Goal: Transaction & Acquisition: Purchase product/service

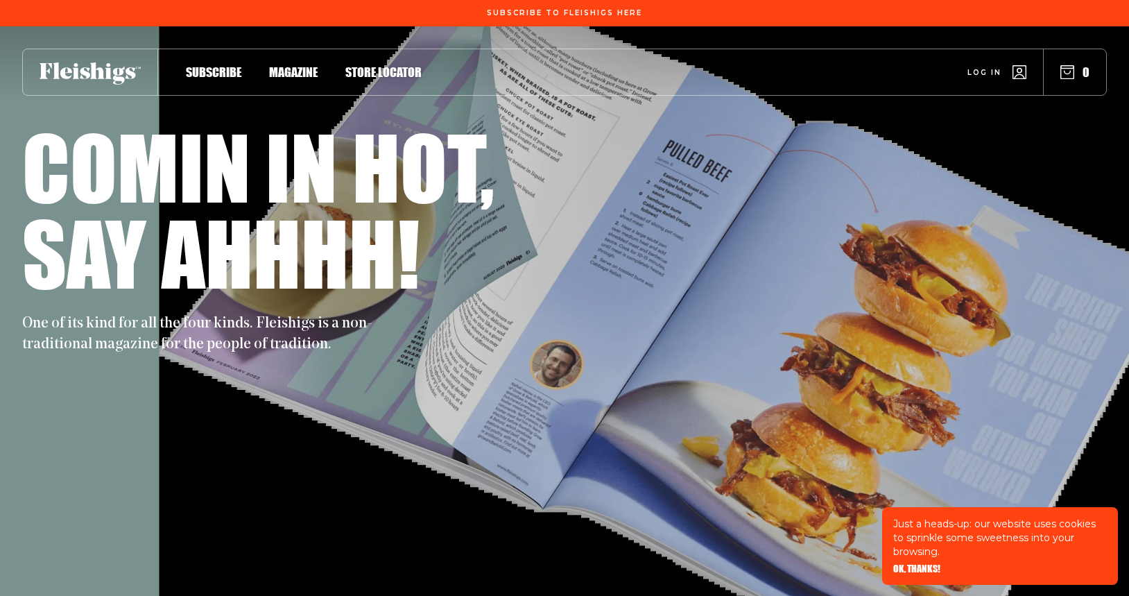
click at [985, 82] on div "Log in 0" at bounding box center [764, 72] width 684 height 46
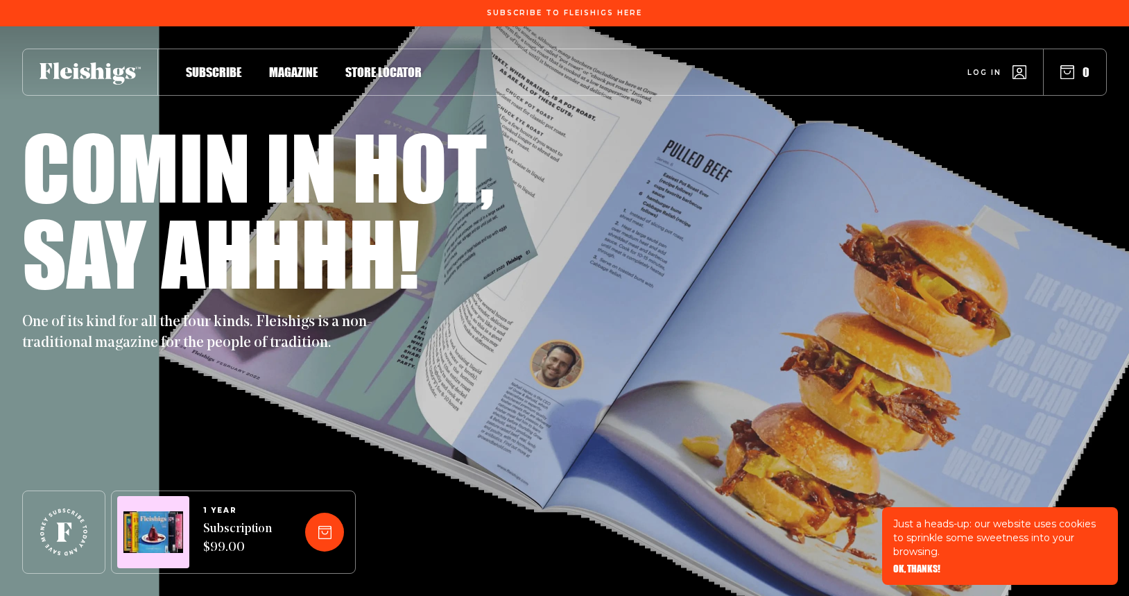
click at [987, 67] on span "Log in" at bounding box center [984, 62] width 34 height 10
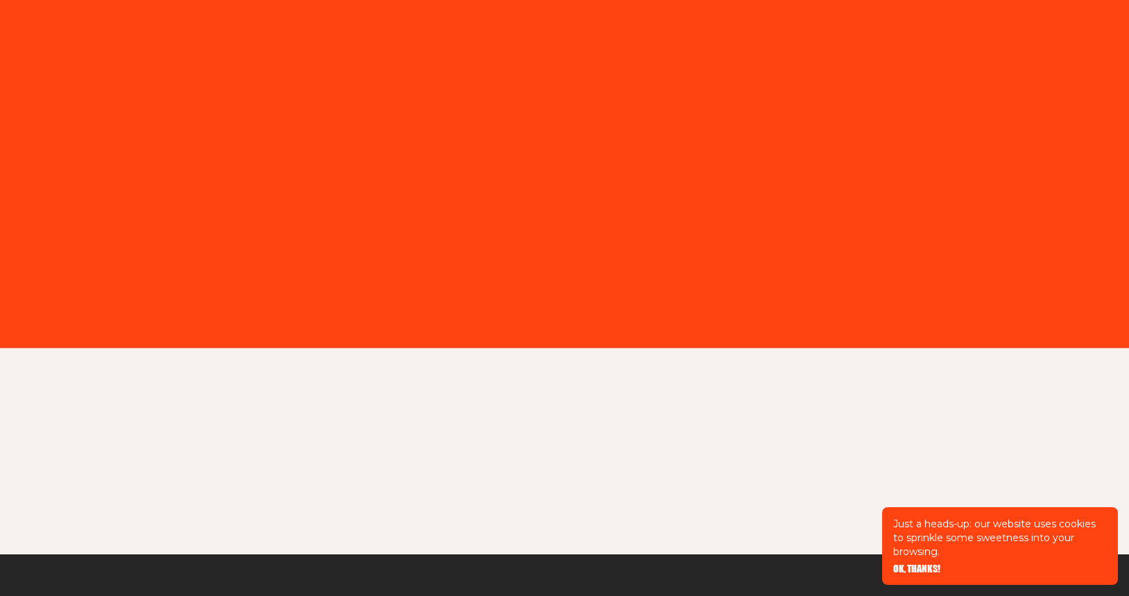
type input "skramer617@gmail.com"
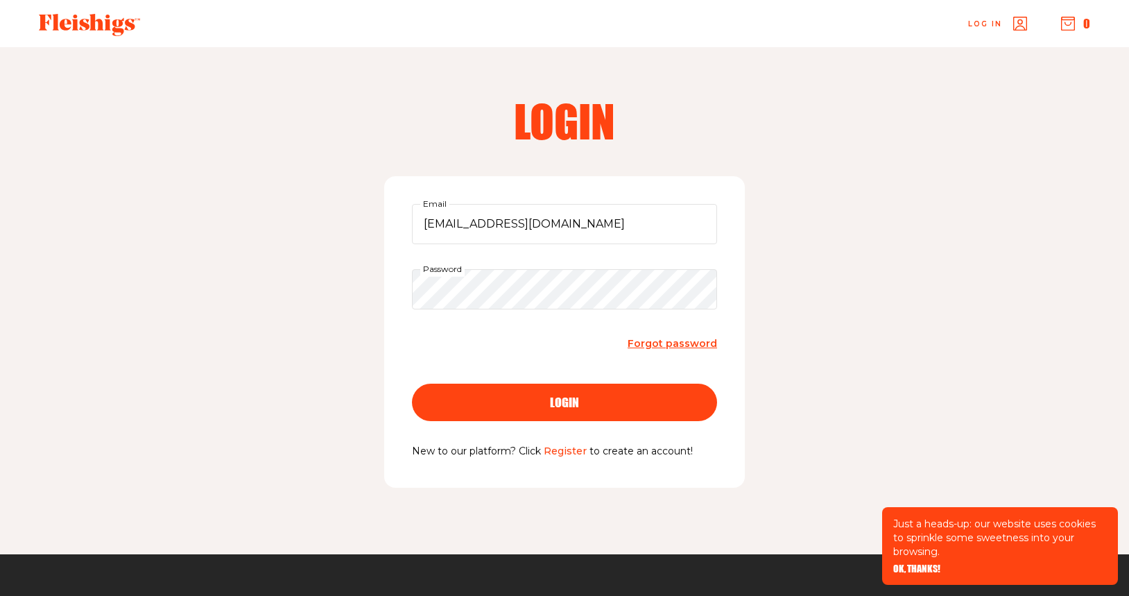
click at [603, 405] on div "login" at bounding box center [565, 402] width 250 height 12
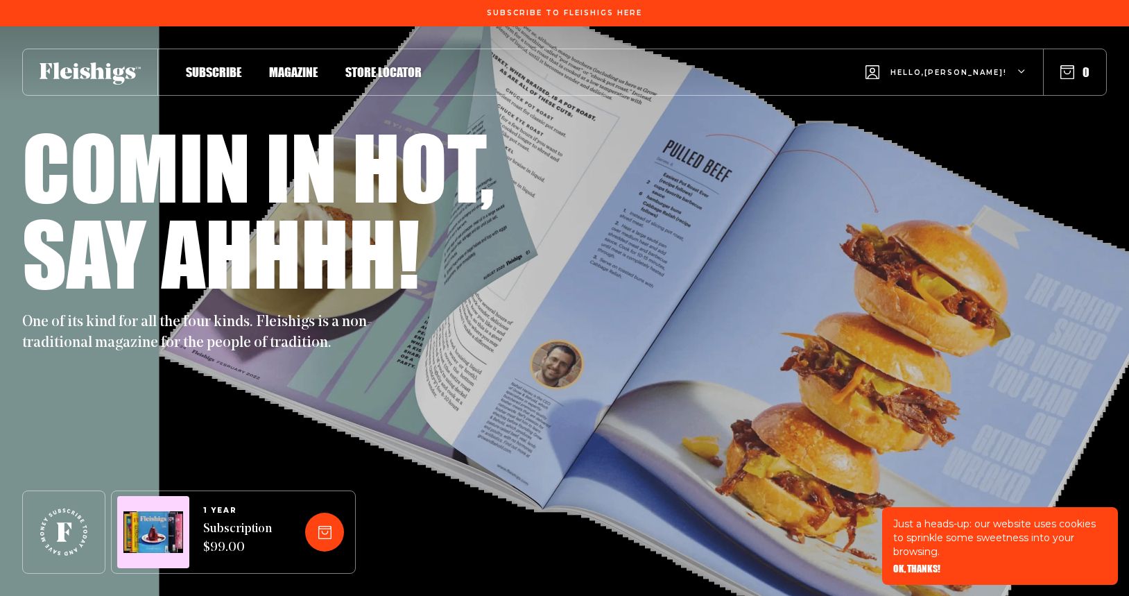
click at [939, 72] on span "Hello, Sharon !" at bounding box center [948, 83] width 116 height 33
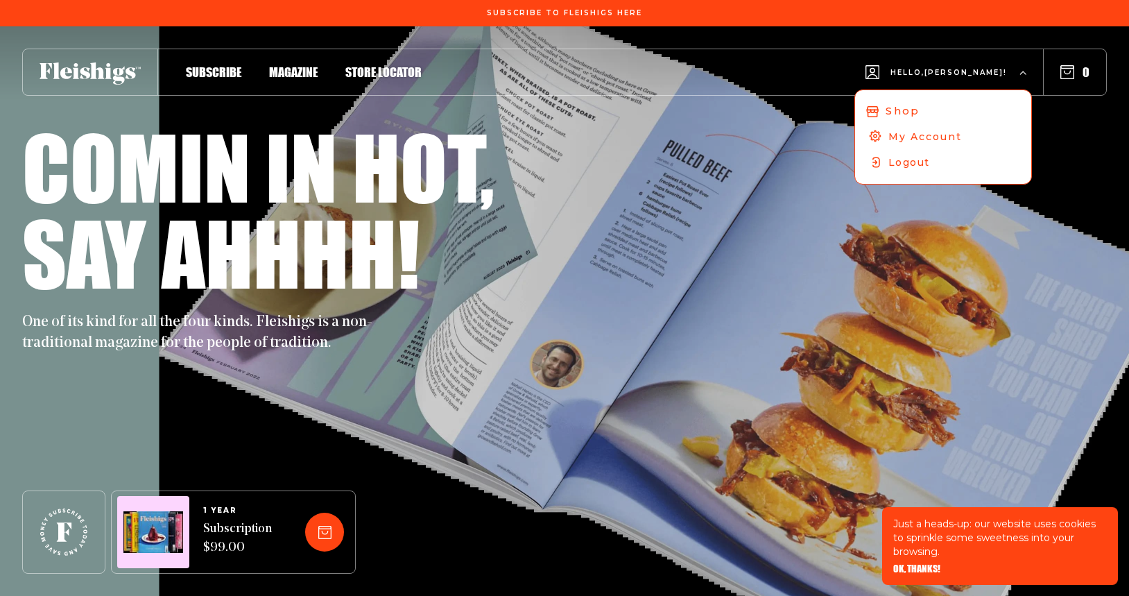
click at [919, 113] on span "Shop" at bounding box center [901, 110] width 33 height 15
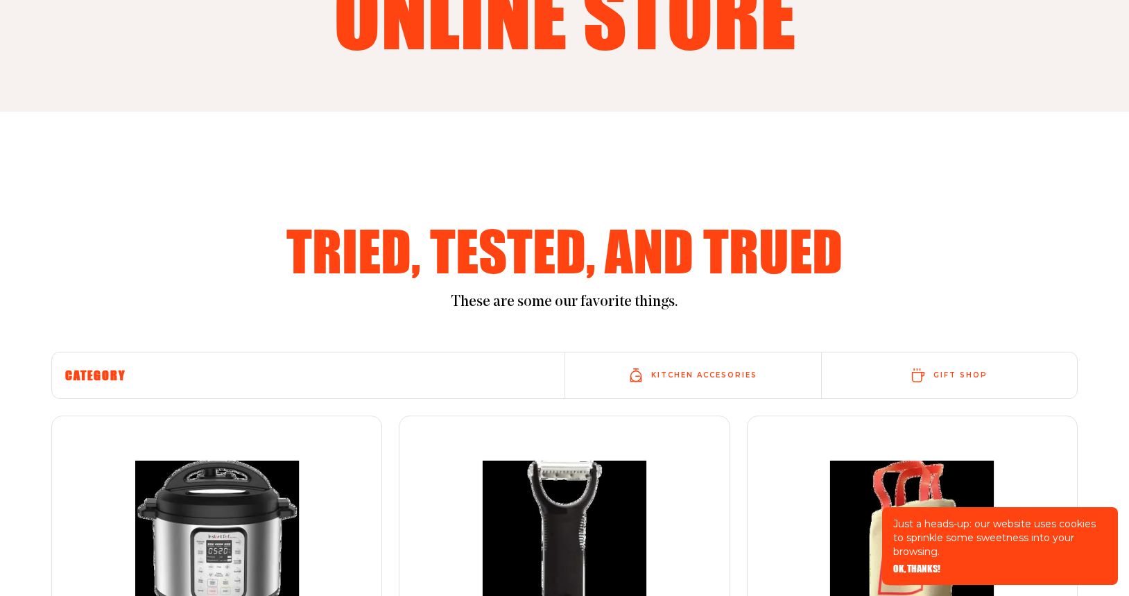
scroll to position [237, 0]
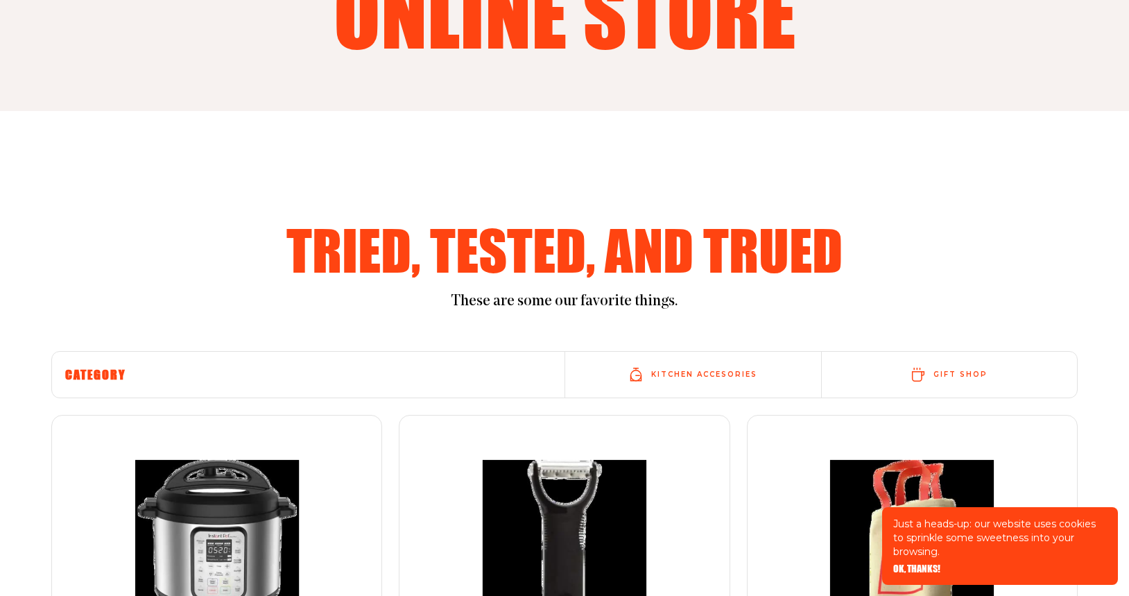
click at [912, 564] on span "OK, THANKS!" at bounding box center [916, 559] width 47 height 10
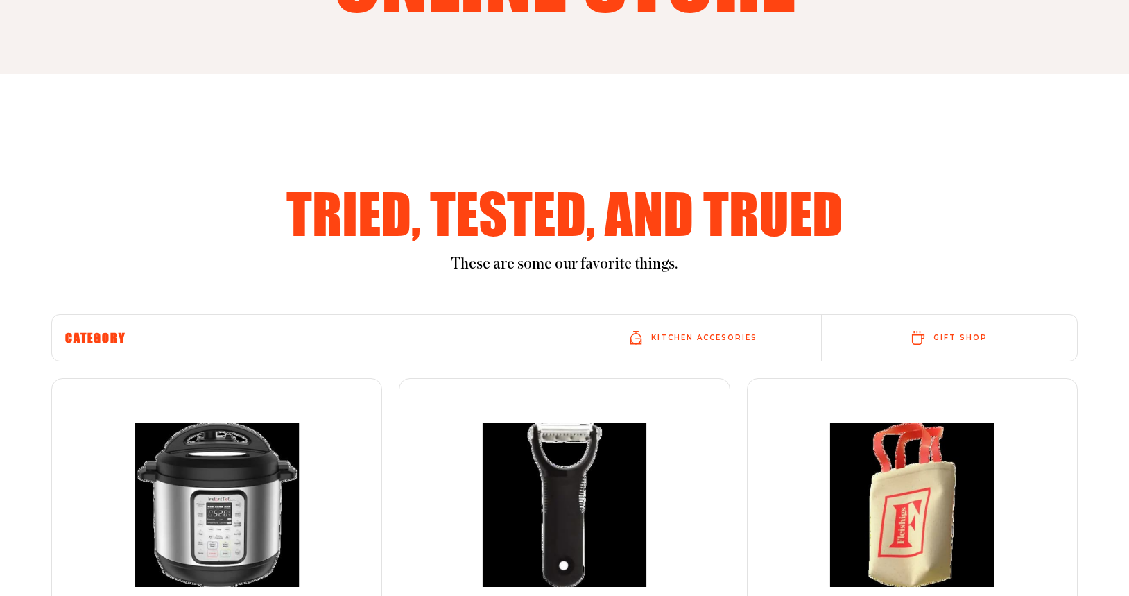
scroll to position [0, 0]
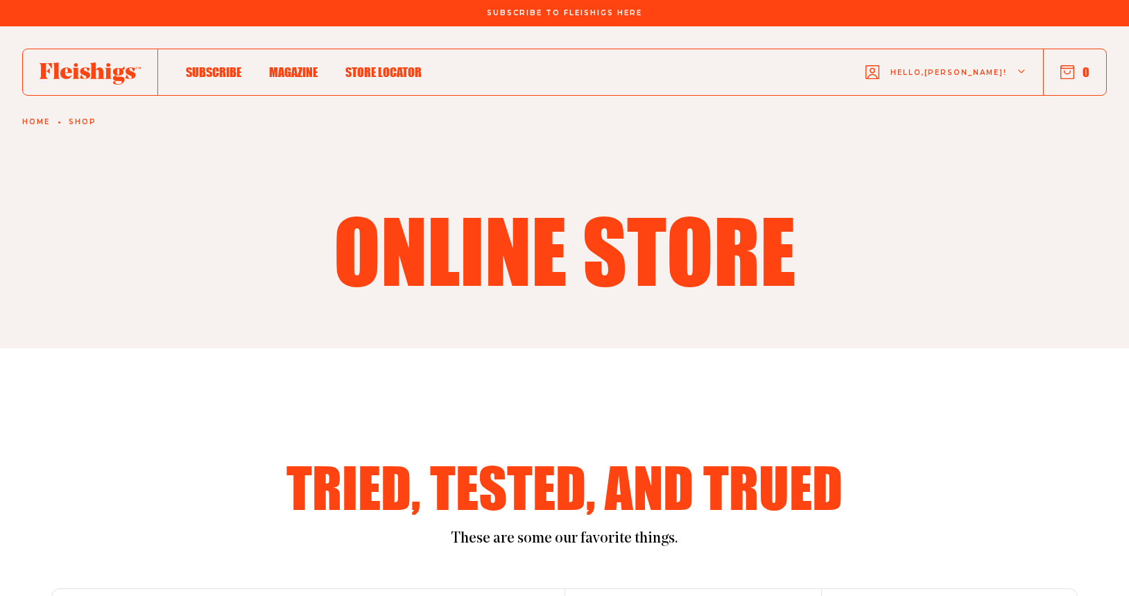
click at [300, 65] on span "Magazine" at bounding box center [293, 57] width 49 height 15
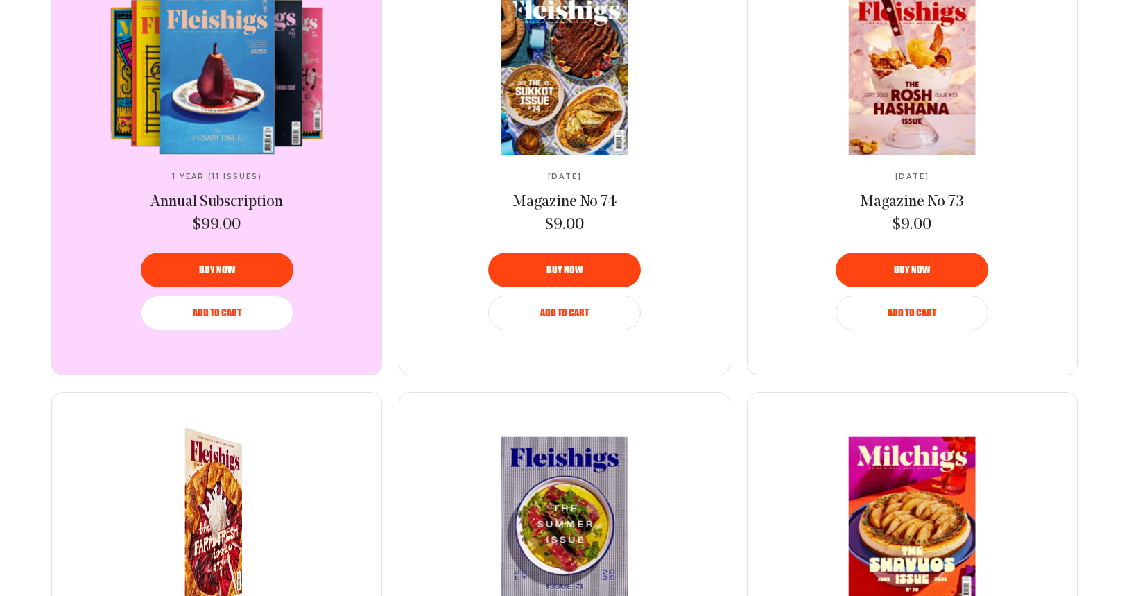
scroll to position [634, 0]
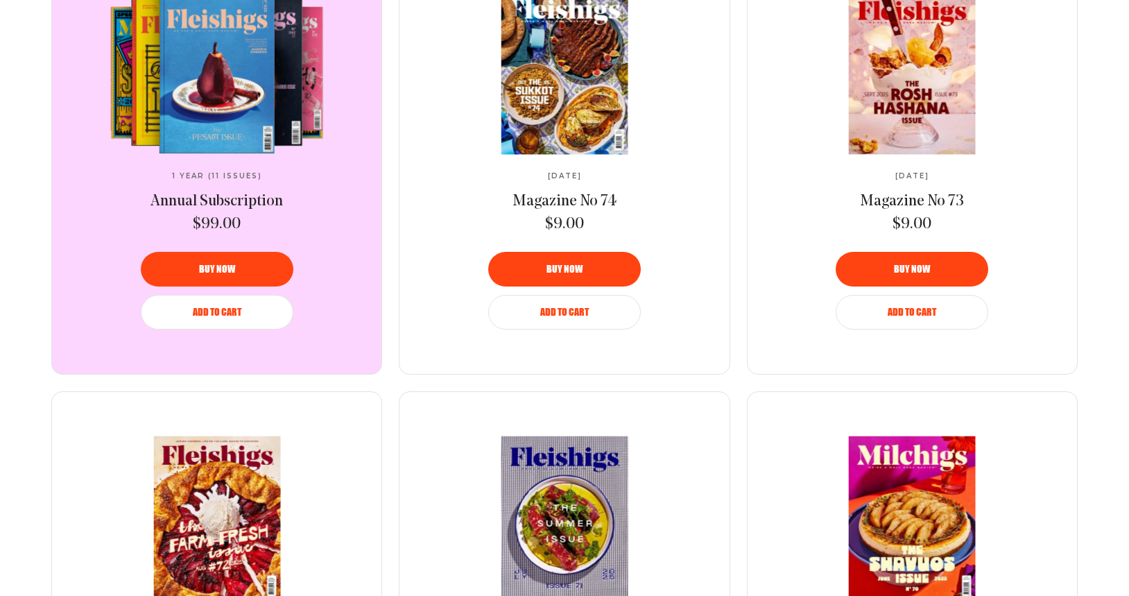
click at [257, 313] on div "Add to Cart" at bounding box center [217, 312] width 118 height 10
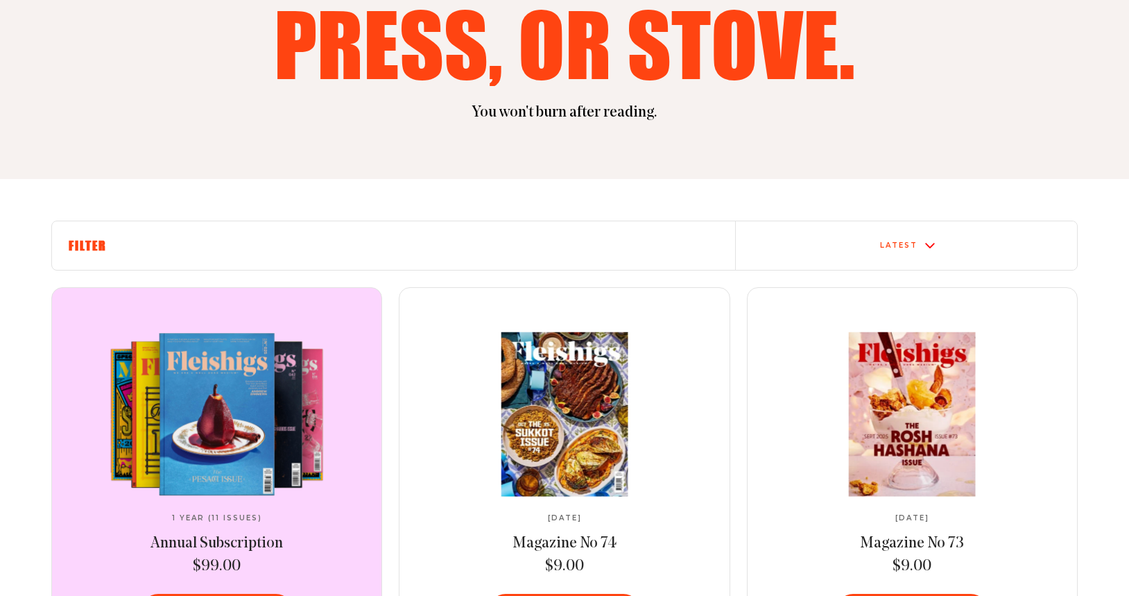
scroll to position [0, 0]
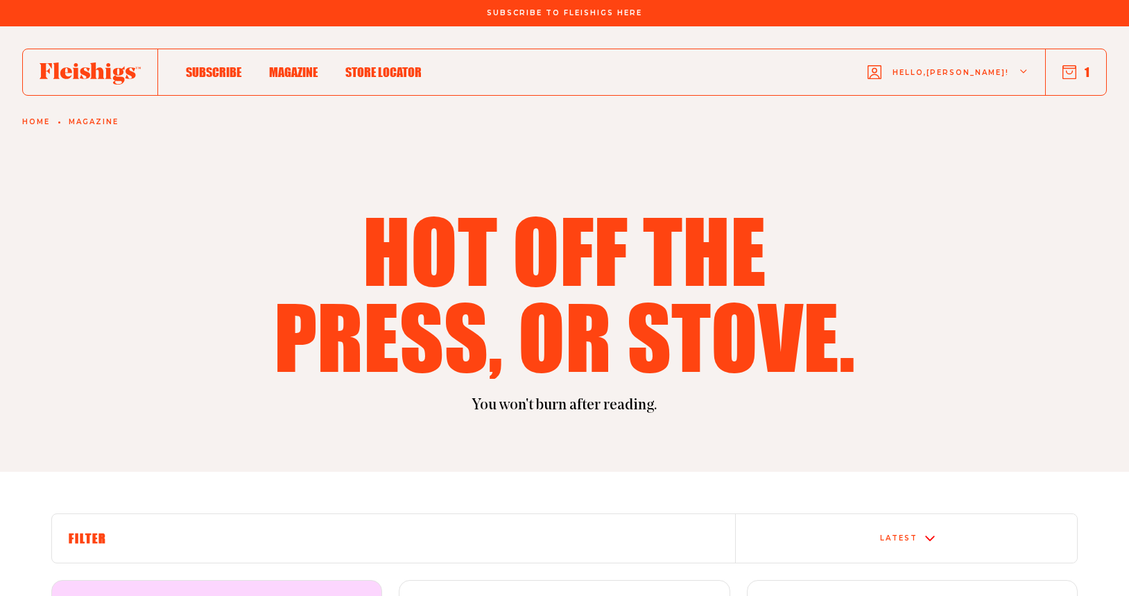
click at [998, 71] on span "Hello, Sharon !" at bounding box center [950, 83] width 116 height 33
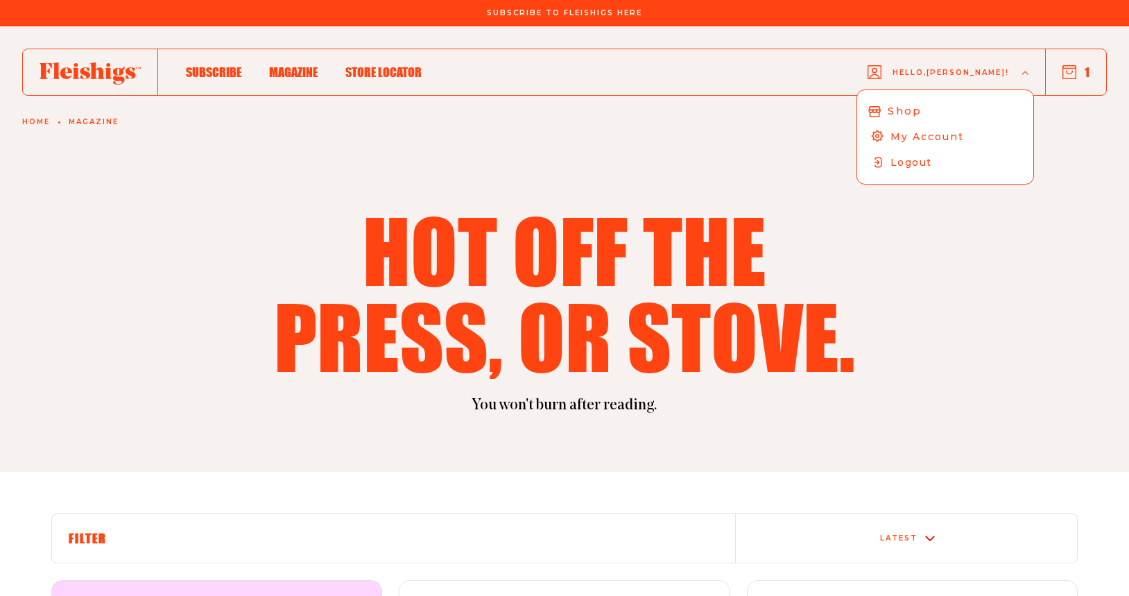
click at [921, 110] on span "Shop" at bounding box center [904, 110] width 33 height 15
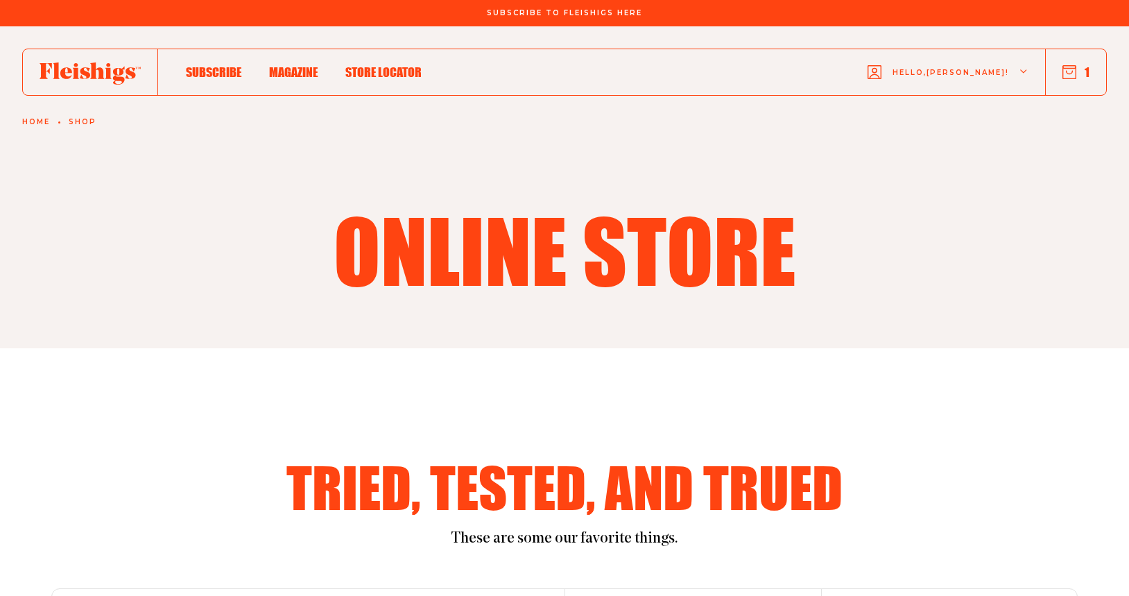
click at [1069, 69] on icon "button" at bounding box center [1069, 72] width 14 height 14
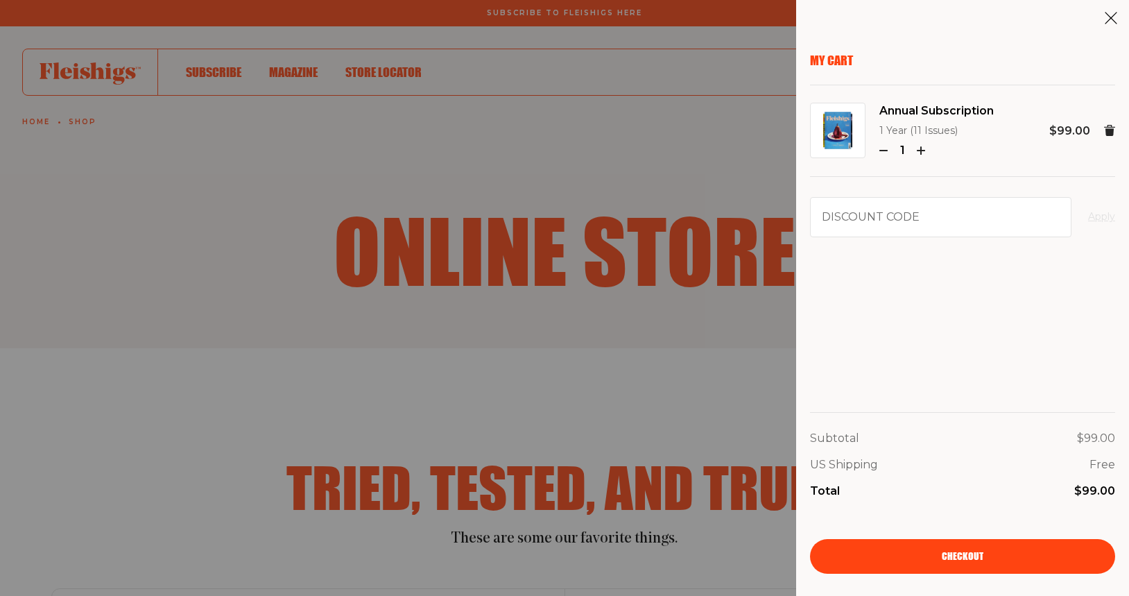
click at [1110, 22] on icon at bounding box center [1111, 18] width 14 height 14
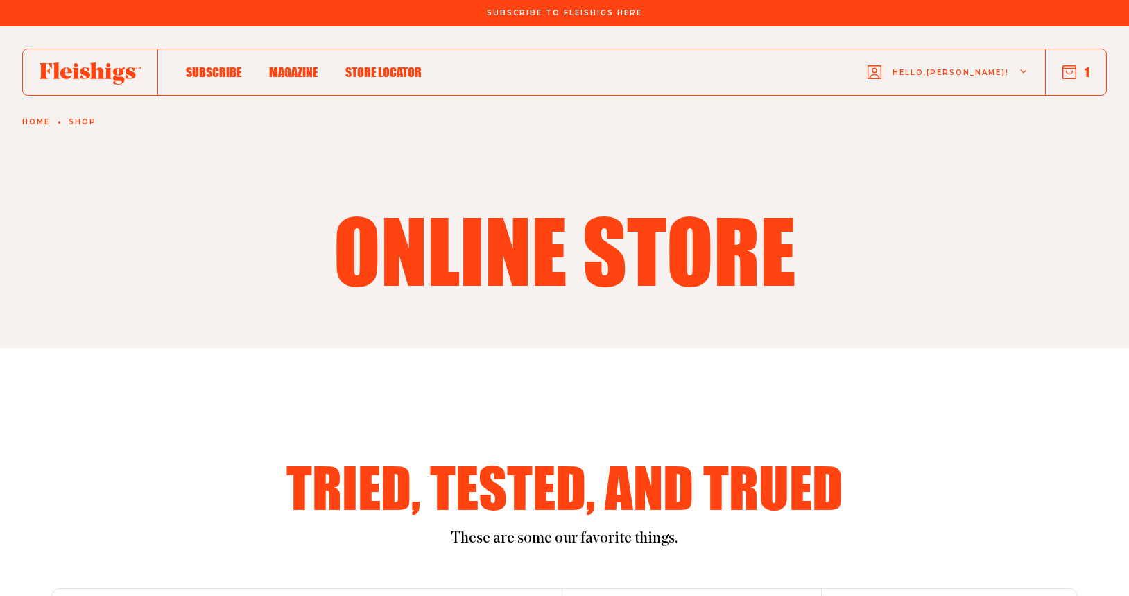
click at [101, 80] on icon at bounding box center [90, 73] width 101 height 22
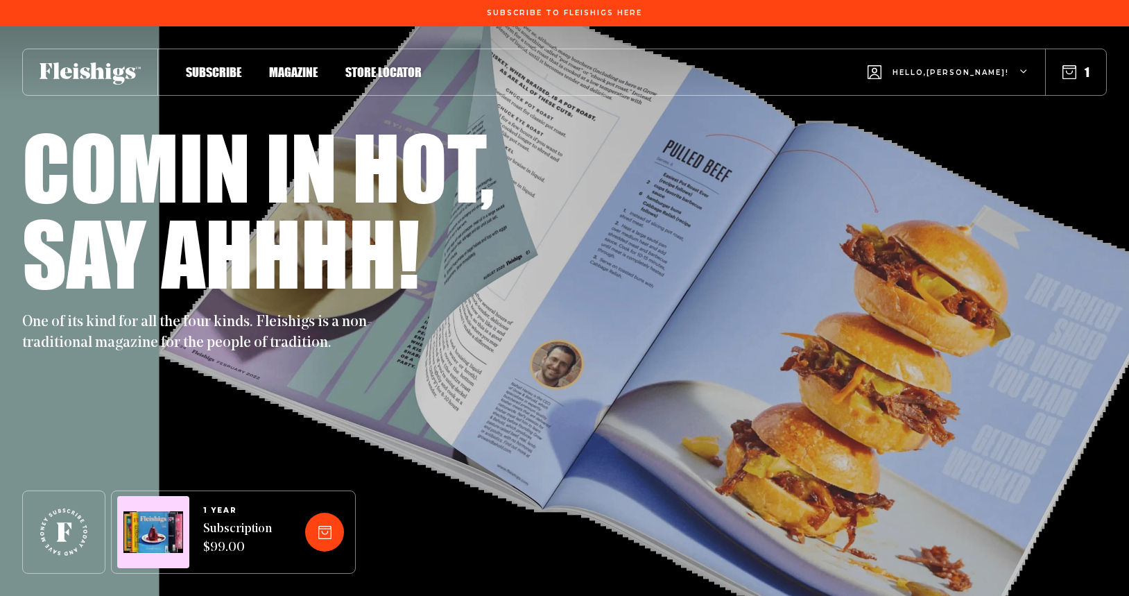
click at [1080, 73] on button "1" at bounding box center [1075, 71] width 27 height 15
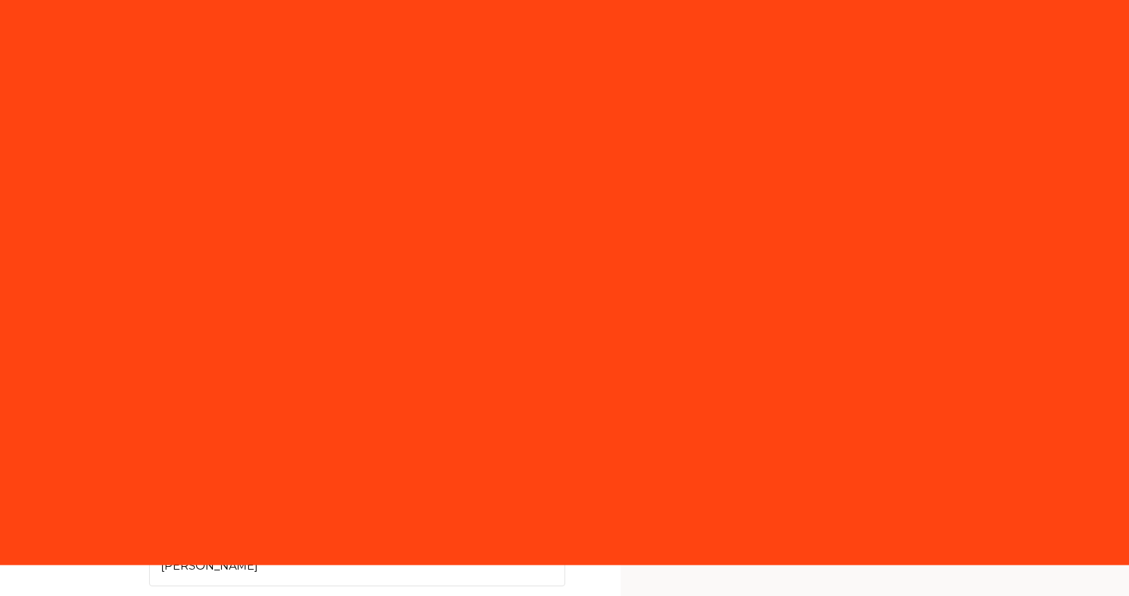
select select "US"
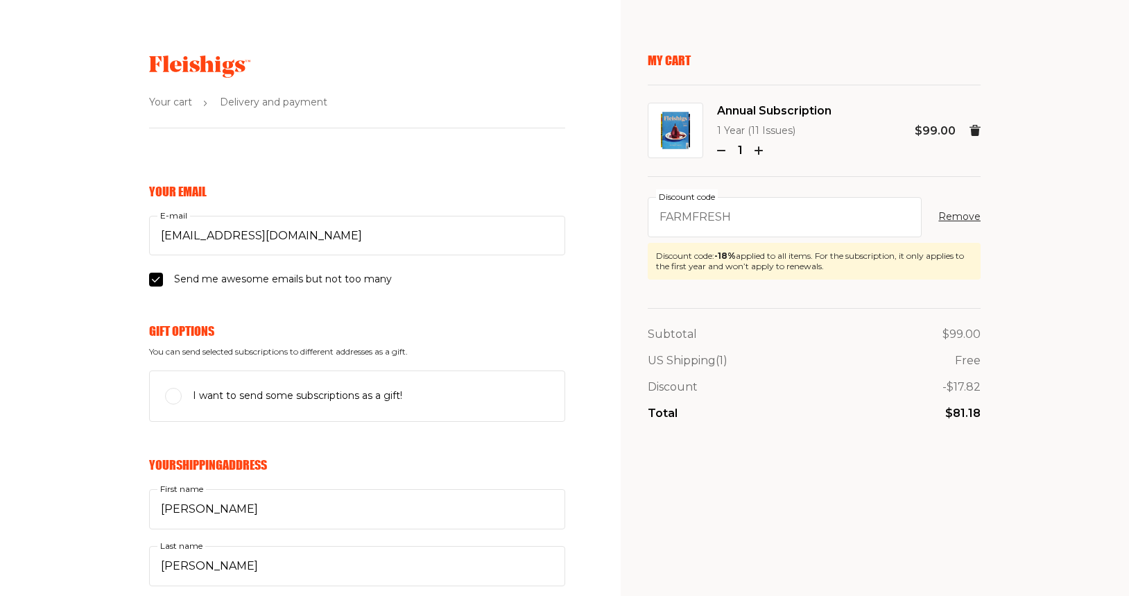
click at [178, 395] on input "I want to send some subscriptions as a gift!" at bounding box center [173, 396] width 17 height 17
checkbox input "true"
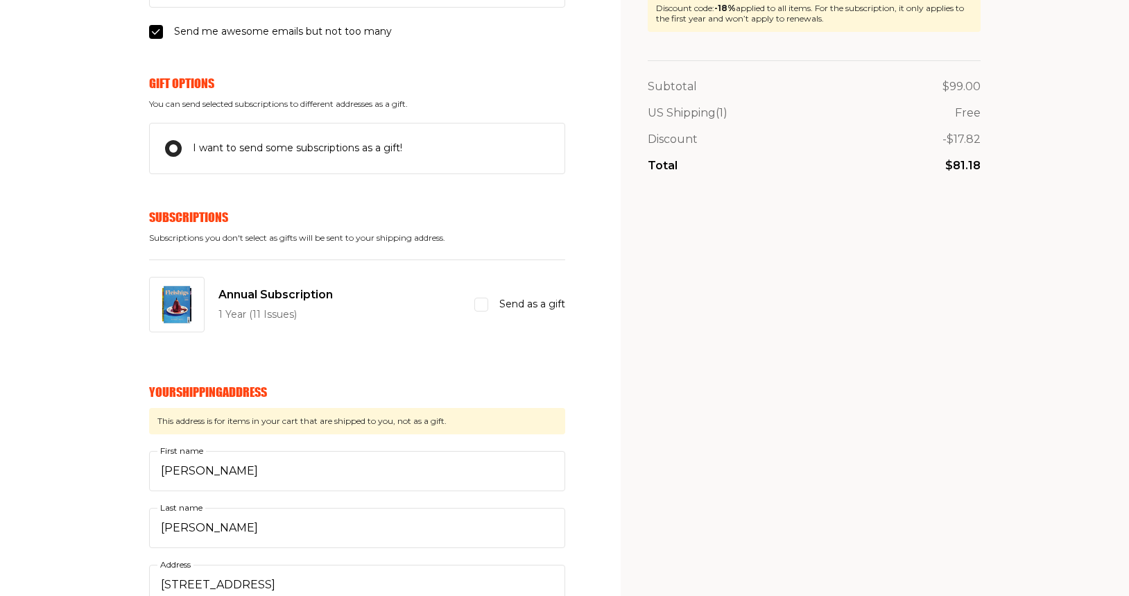
scroll to position [248, 0]
click at [317, 313] on p "1 Year (11 Issues)" at bounding box center [275, 314] width 114 height 17
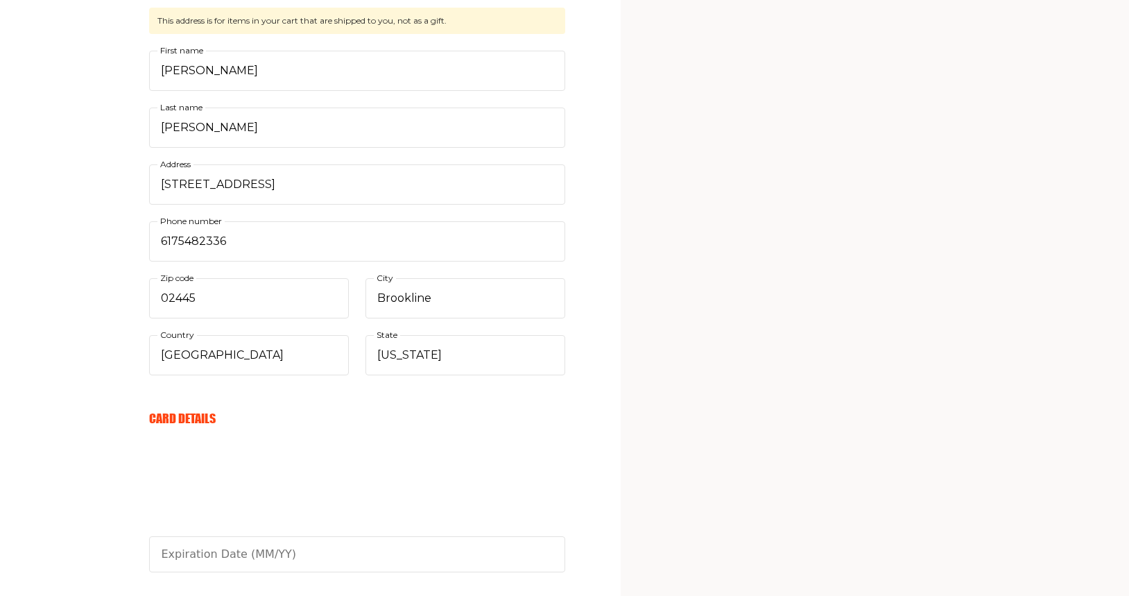
scroll to position [790, 0]
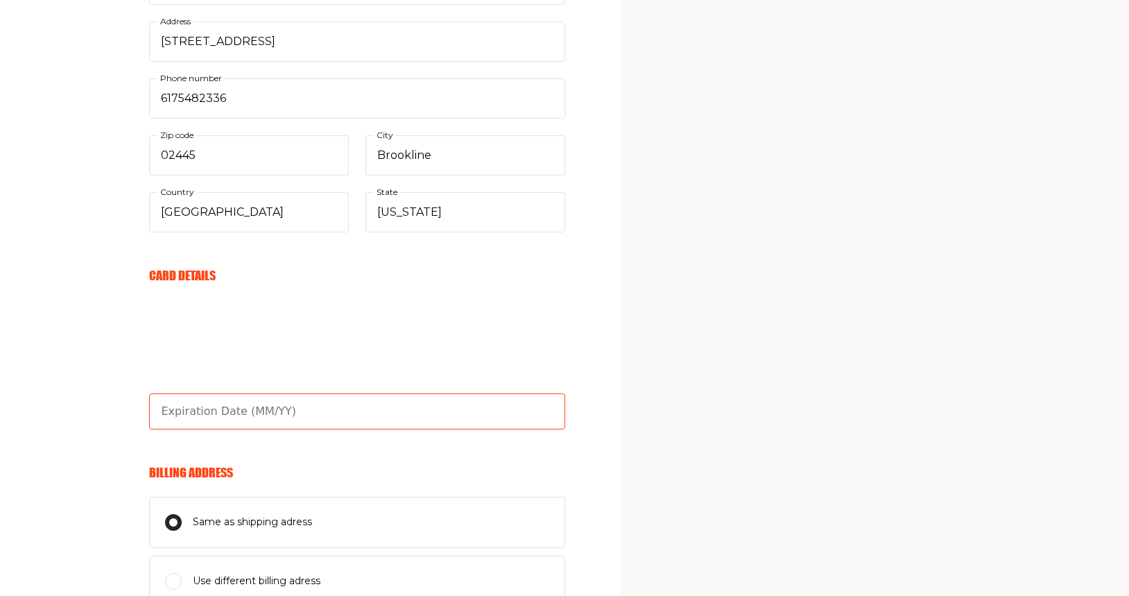
click at [182, 419] on input "text" at bounding box center [357, 411] width 416 height 36
type input "03/28"
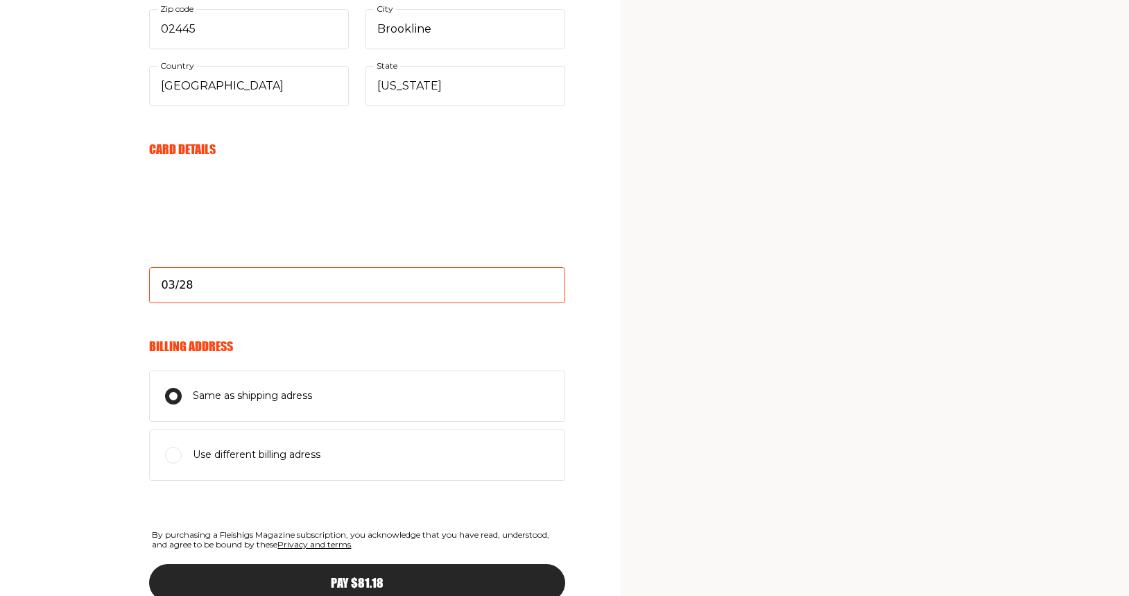
scroll to position [942, 0]
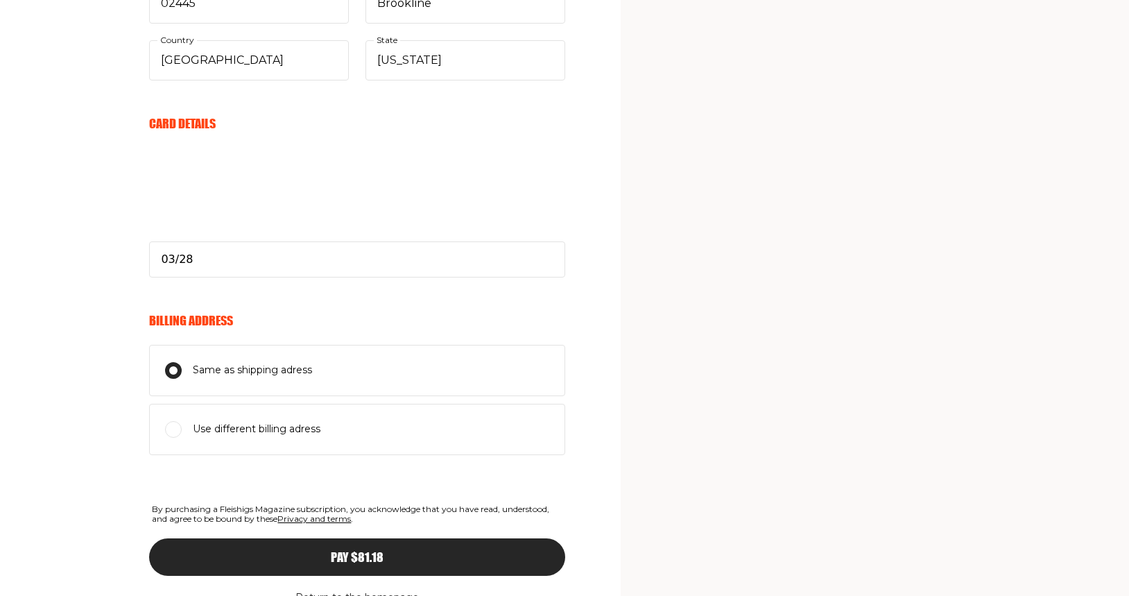
click at [172, 372] on input "Same as shipping adress" at bounding box center [173, 370] width 17 height 17
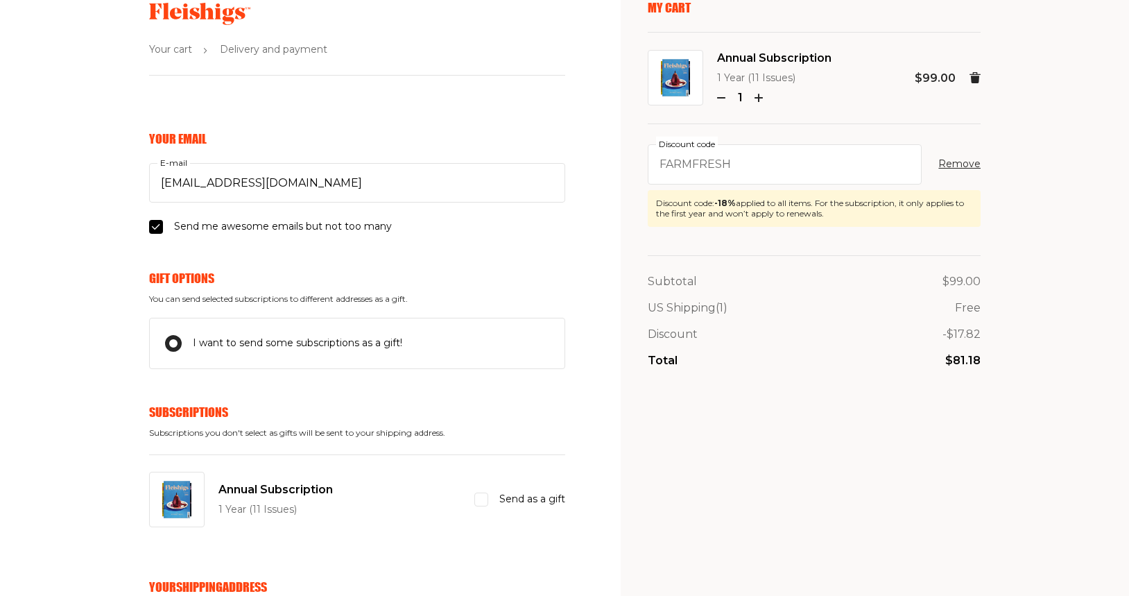
scroll to position [42, 0]
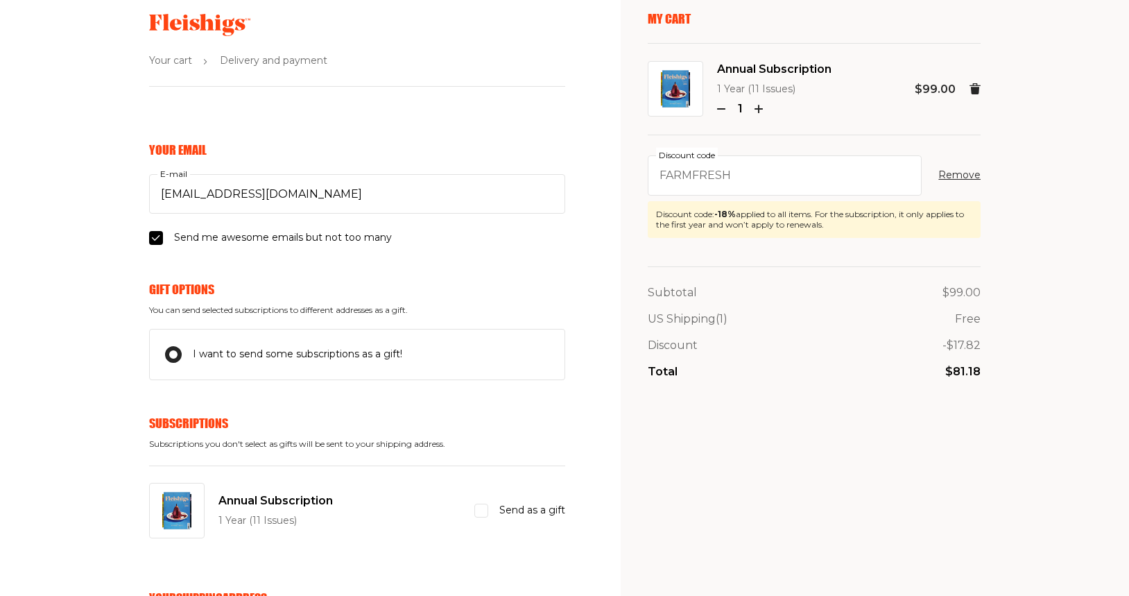
click at [335, 364] on label "I want to send some subscriptions as a gift!" at bounding box center [357, 354] width 416 height 51
click at [182, 363] on input "I want to send some subscriptions as a gift!" at bounding box center [173, 354] width 17 height 17
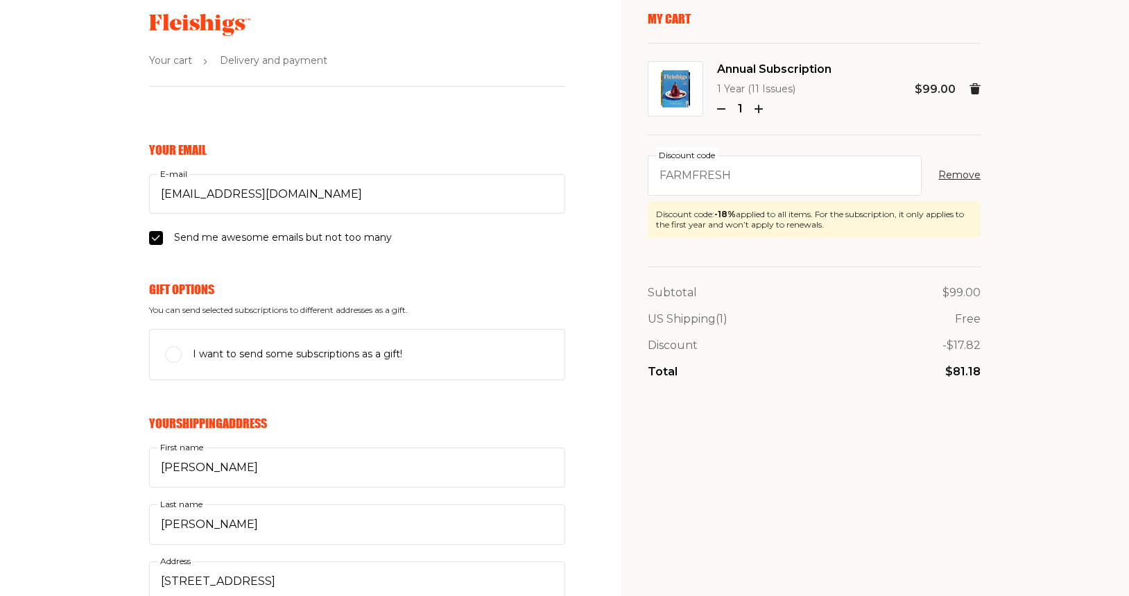
click at [335, 364] on label "I want to send some subscriptions as a gift!" at bounding box center [357, 354] width 416 height 51
click at [182, 363] on input "I want to send some subscriptions as a gift!" at bounding box center [173, 354] width 17 height 17
checkbox input "true"
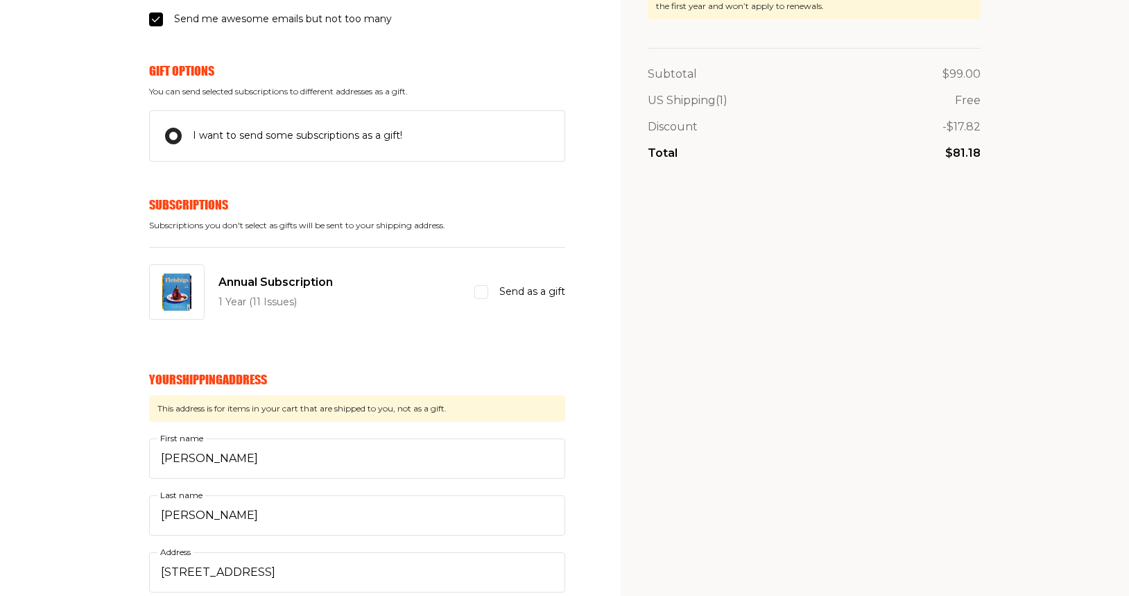
scroll to position [262, 0]
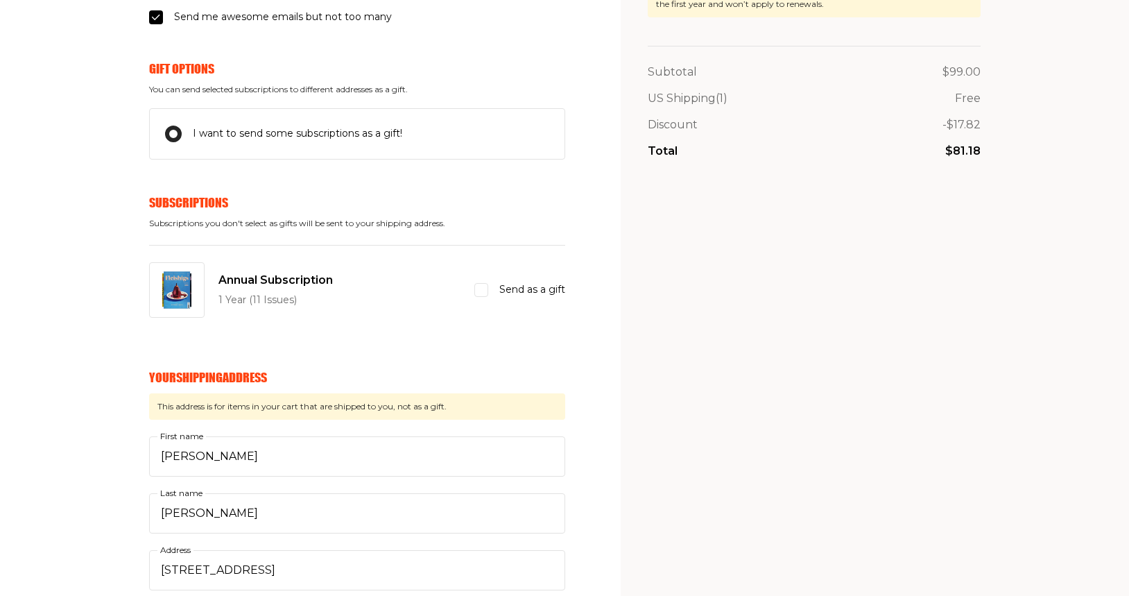
click at [485, 290] on input "Send as a gift" at bounding box center [481, 290] width 14 height 14
checkbox input "true"
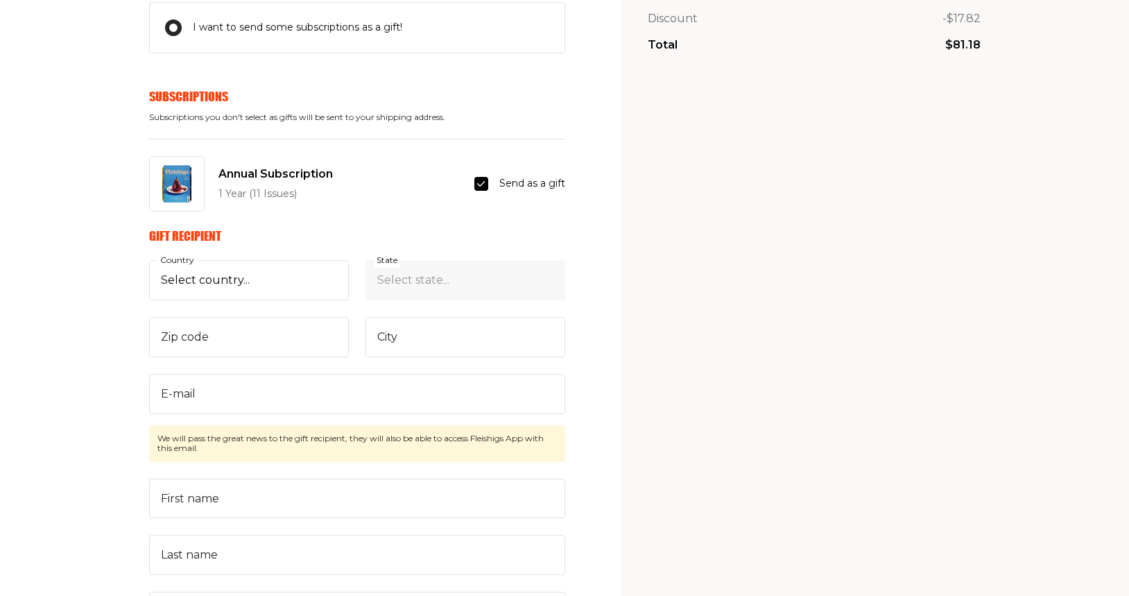
scroll to position [426, 0]
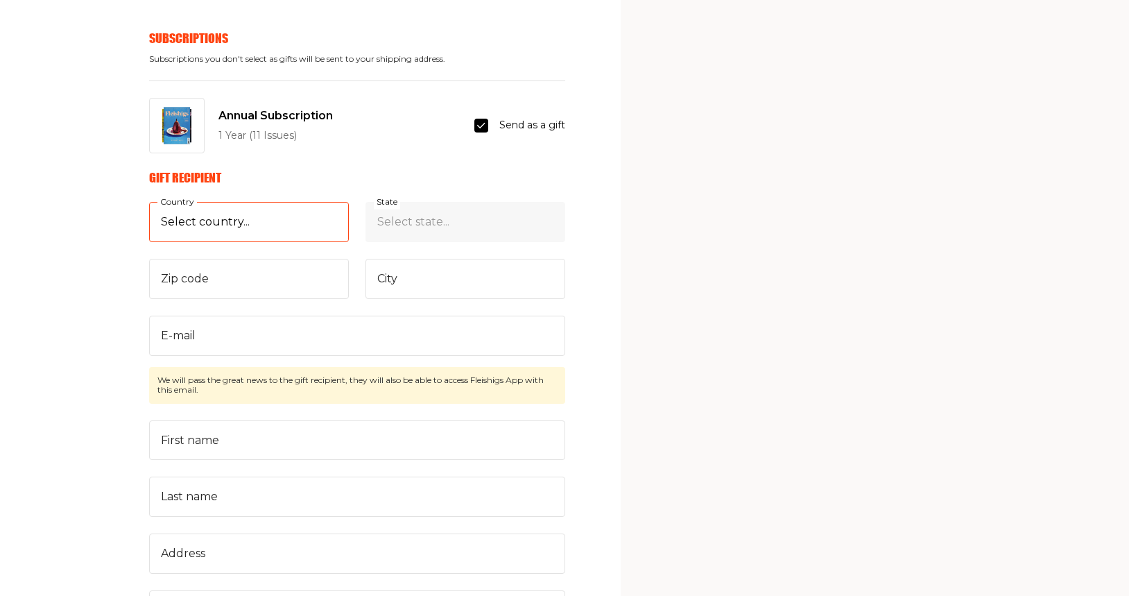
click at [264, 227] on select "Select country... United States Canada (+$29/subscription) Afghanistan (+$44/su…" at bounding box center [249, 222] width 200 height 40
select select "US"
click at [149, 202] on select "Select country... United States Canada (+$29/subscription) Afghanistan (+$44/su…" at bounding box center [249, 222] width 200 height 40
click at [394, 229] on select "Select state... Alabama Alaska American Samoa Arizona Arkansas California Color…" at bounding box center [465, 222] width 200 height 40
select select "New Jersey"
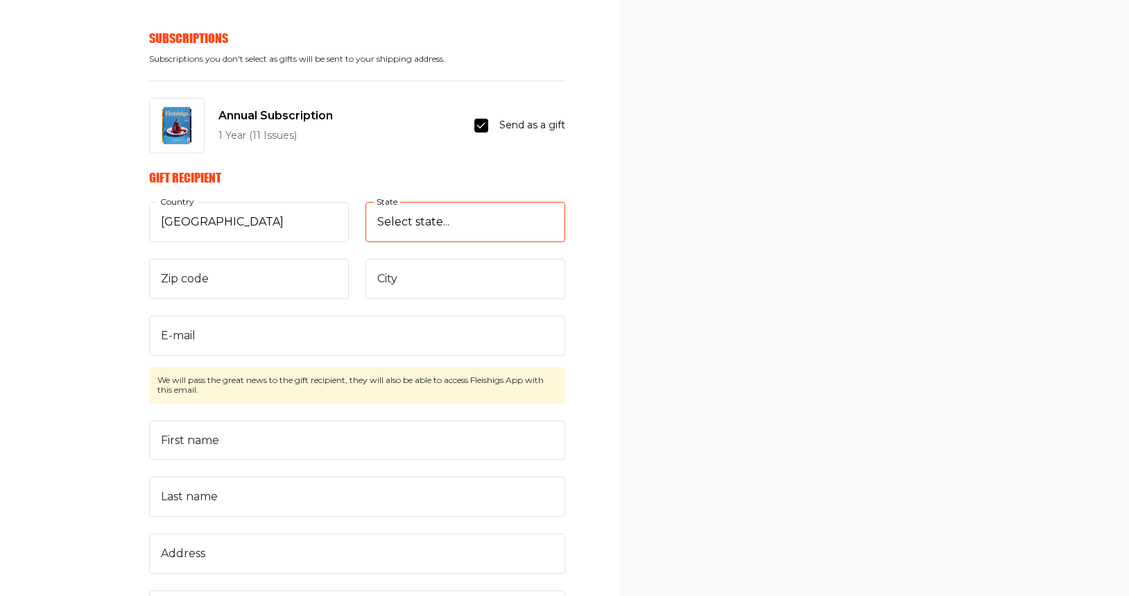
click at [365, 202] on select "Select state... Alabama Alaska American Samoa Arizona Arkansas California Color…" at bounding box center [465, 222] width 200 height 40
click at [269, 291] on input "Zip code" at bounding box center [249, 279] width 200 height 40
type input "07666"
type input "Teaneck"
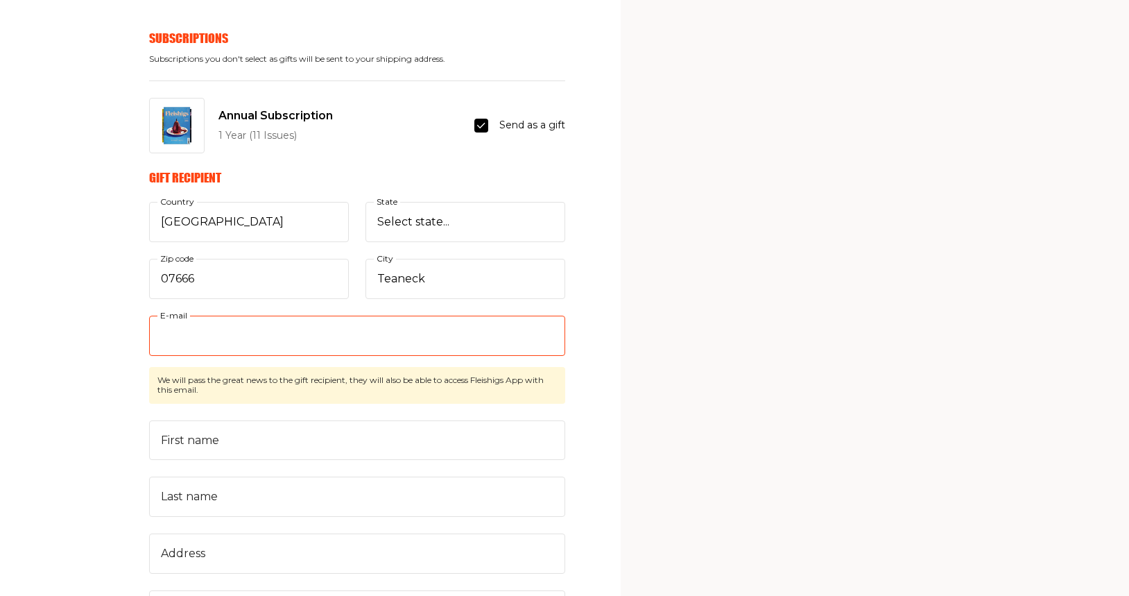
click at [280, 345] on input "E-mail" at bounding box center [357, 335] width 416 height 40
type input "adamkramer15@gmail.com"
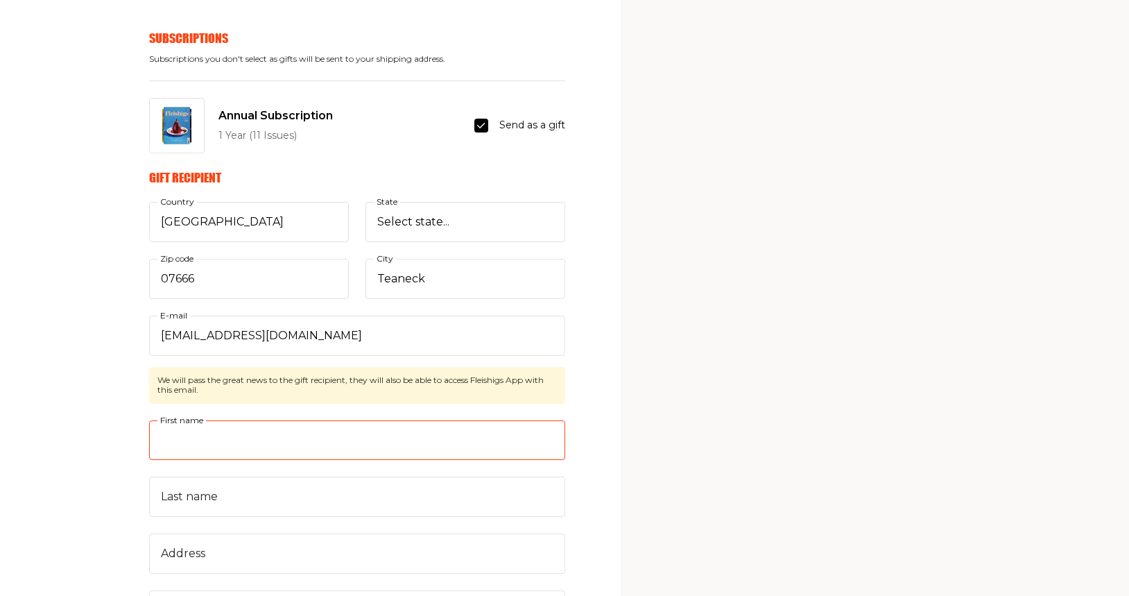
click at [273, 447] on input "First name" at bounding box center [357, 440] width 416 height 40
type input "Adam"
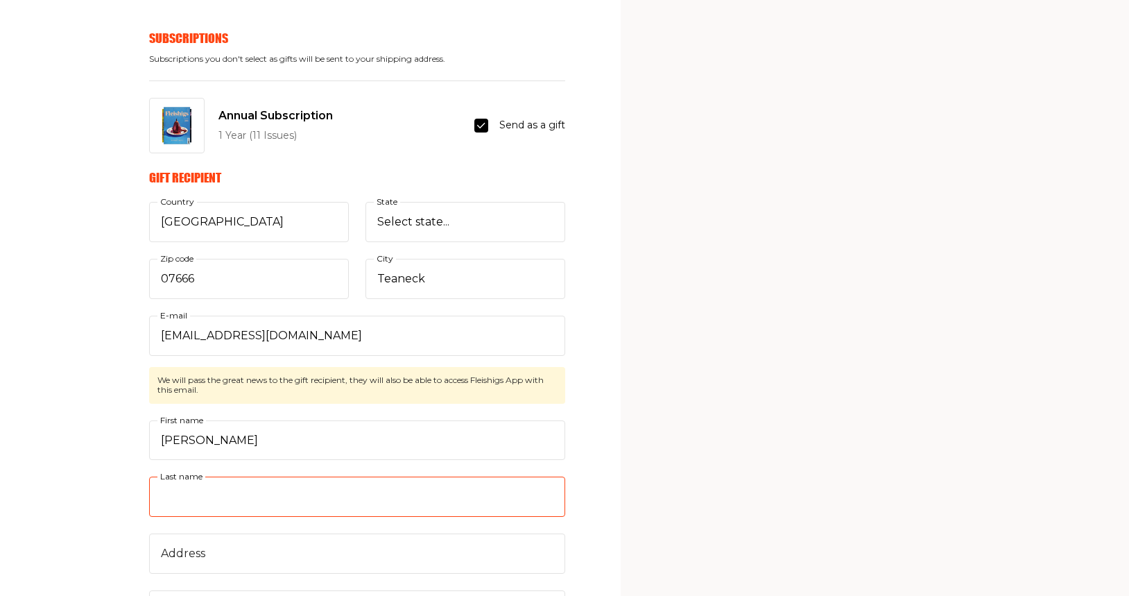
click at [259, 511] on input "Last name" at bounding box center [357, 496] width 416 height 40
type input "Kramer"
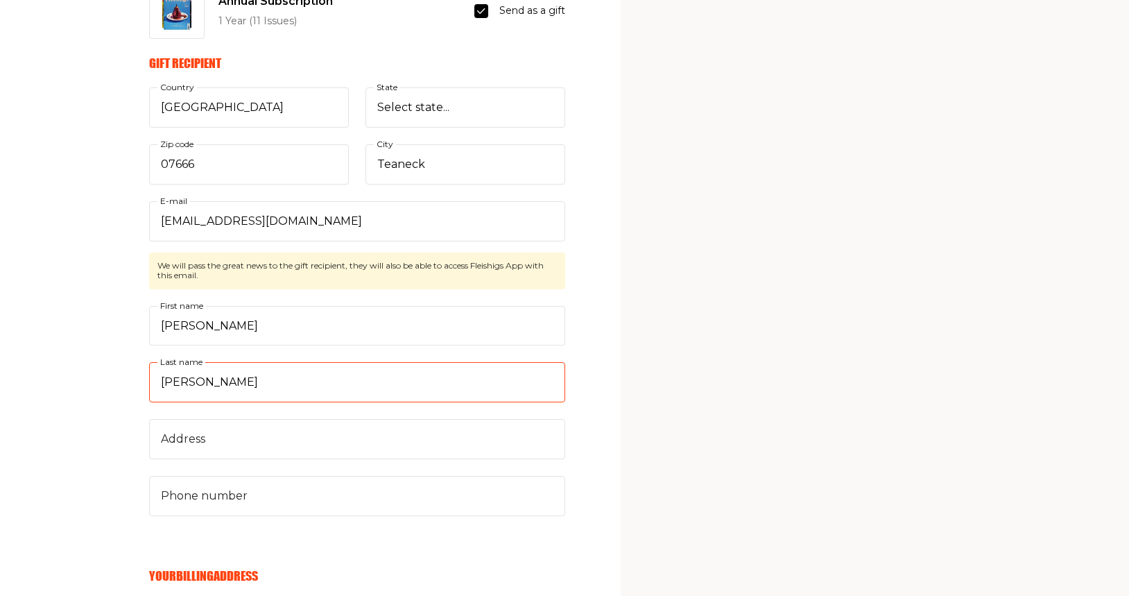
scroll to position [535, 0]
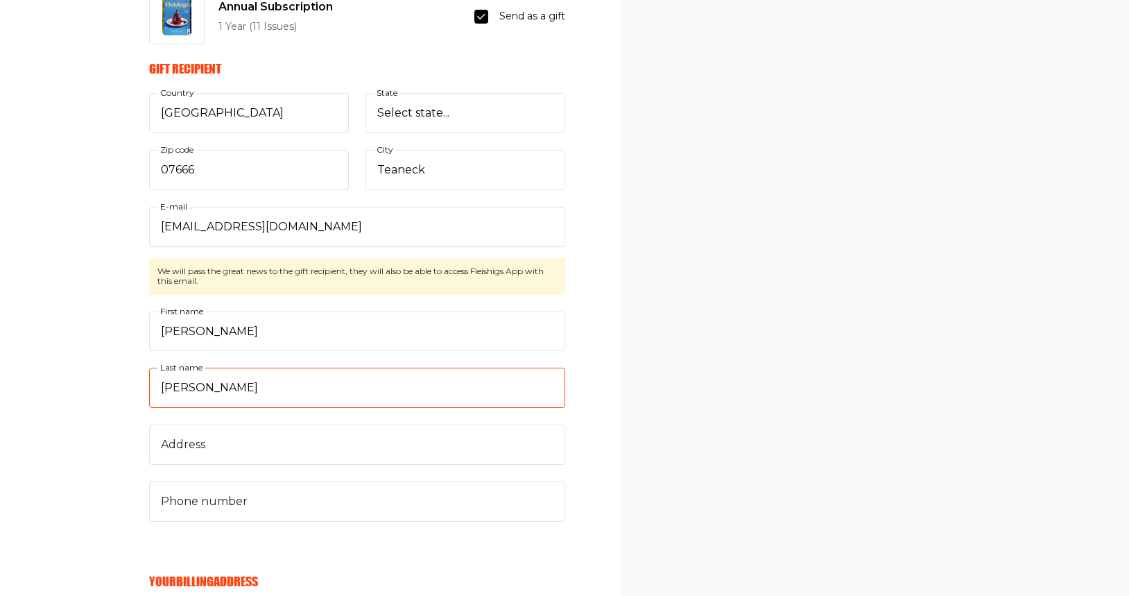
click at [274, 396] on input "Kramer" at bounding box center [357, 388] width 416 height 40
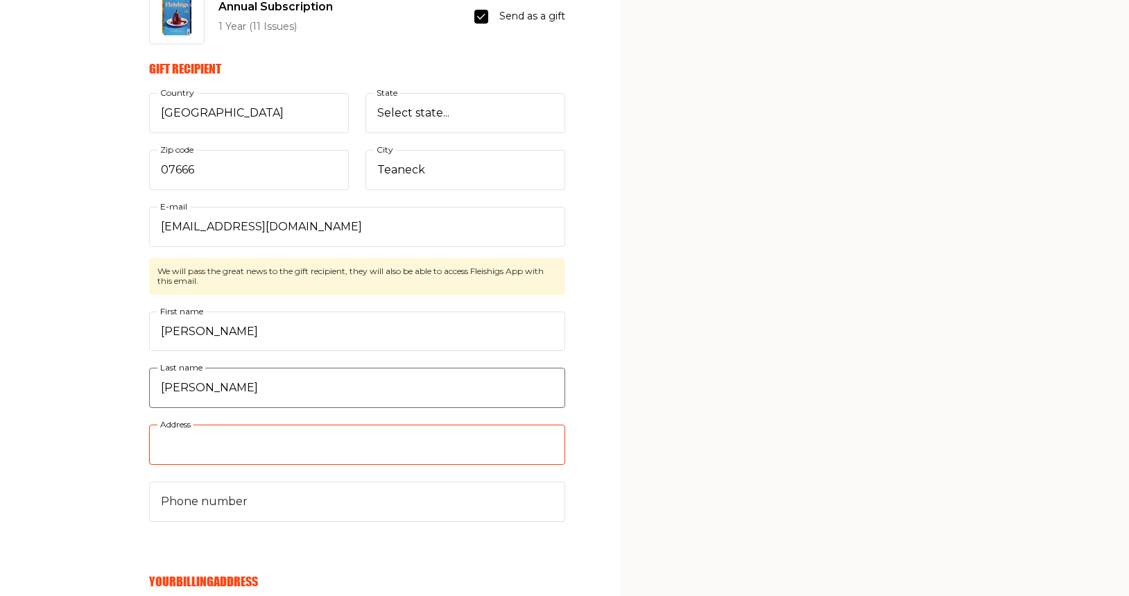
type input "1475 Palisade Ave"
type input "Kramer"
click at [282, 451] on input "1475 Palisade Ave" at bounding box center [357, 444] width 416 height 40
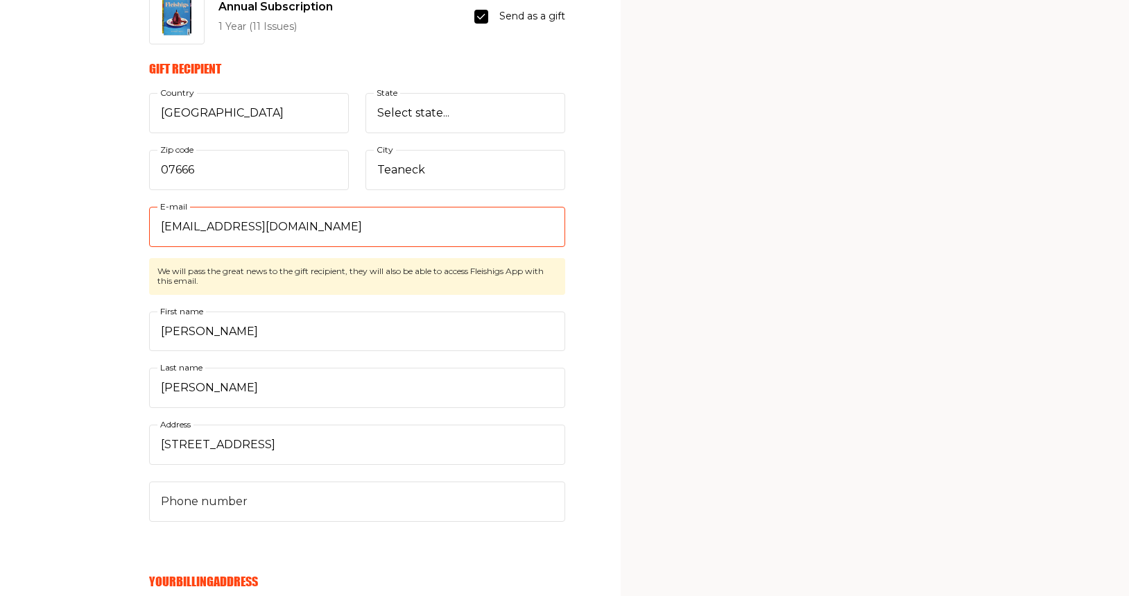
click at [191, 228] on input "adamkramer15@gmail.com" at bounding box center [357, 227] width 416 height 40
type input "adam.kramer15@gmail.com"
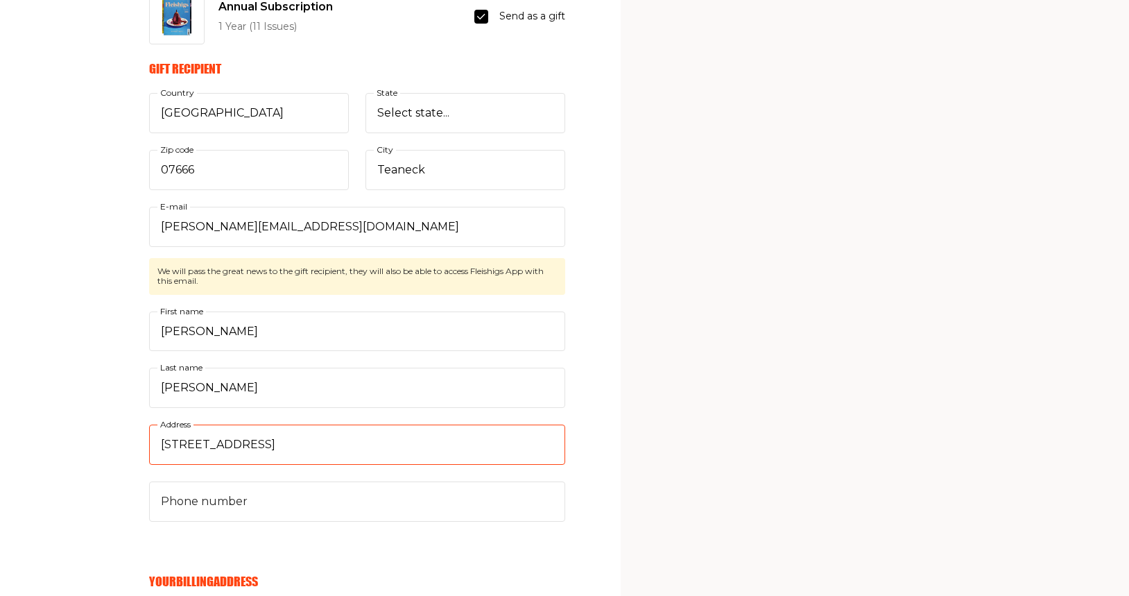
click at [275, 449] on input "1475 Palisade Ave" at bounding box center [357, 444] width 416 height 40
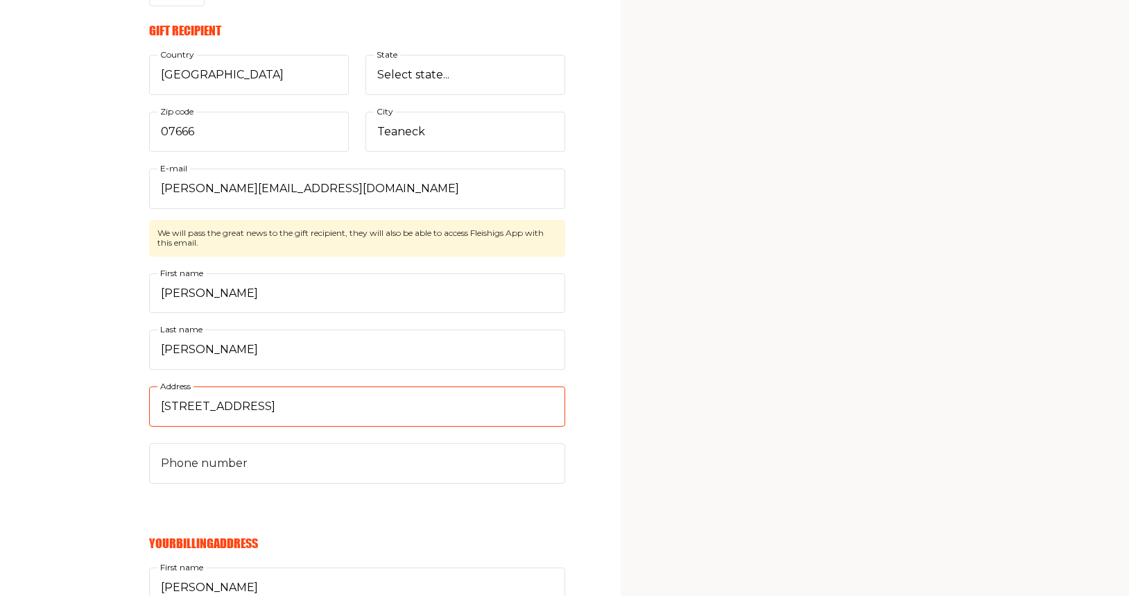
scroll to position [579, 0]
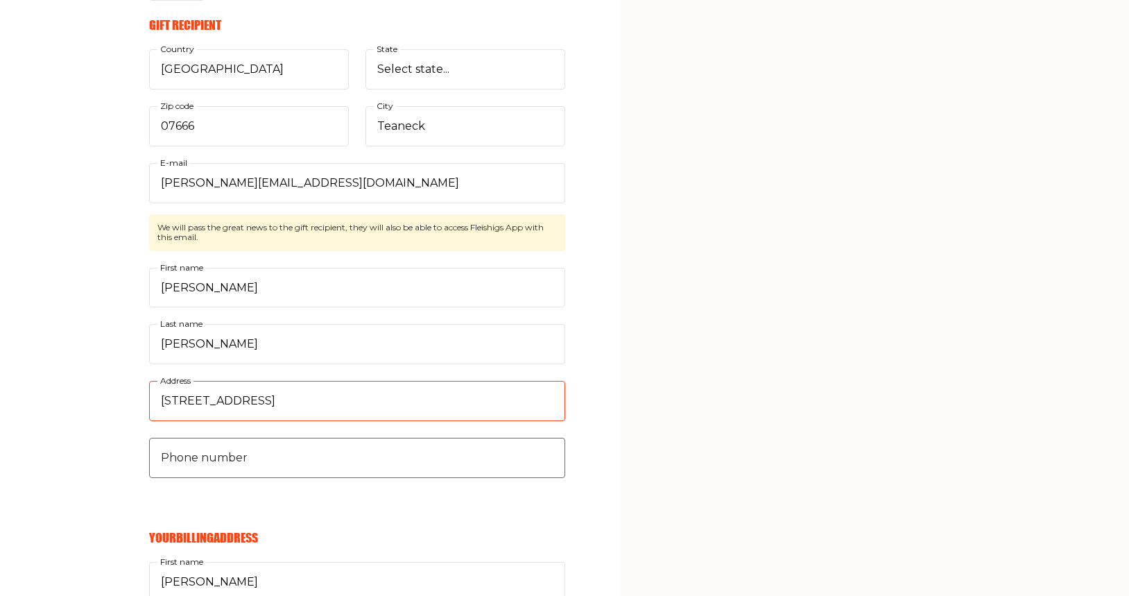
type input "1475 Palisade Ave, 201"
click at [239, 454] on input "Phone number" at bounding box center [357, 458] width 416 height 40
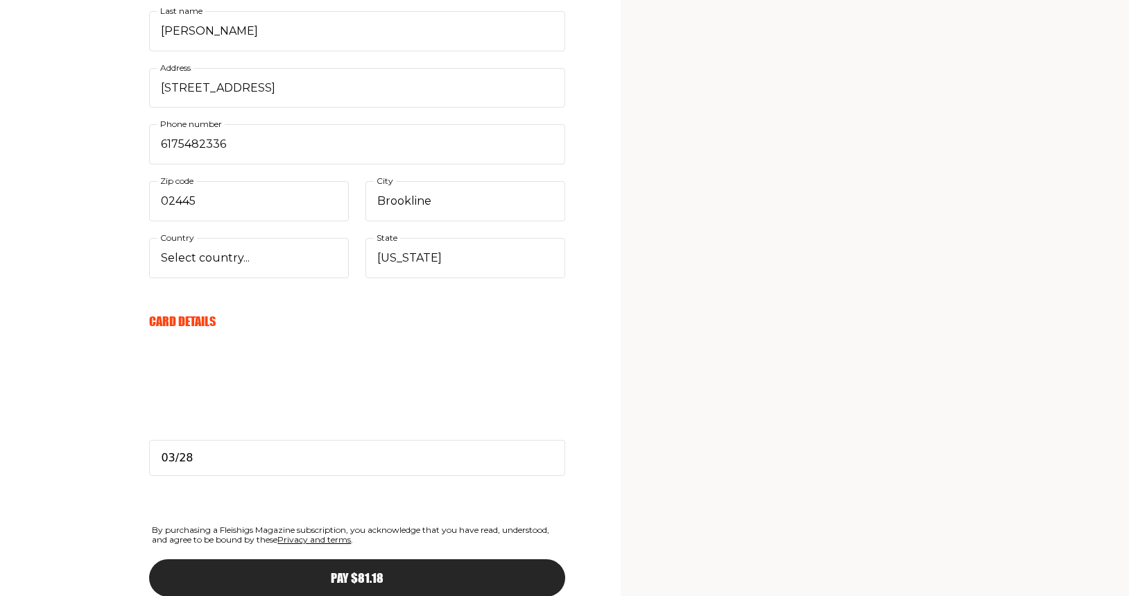
scroll to position [1222, 0]
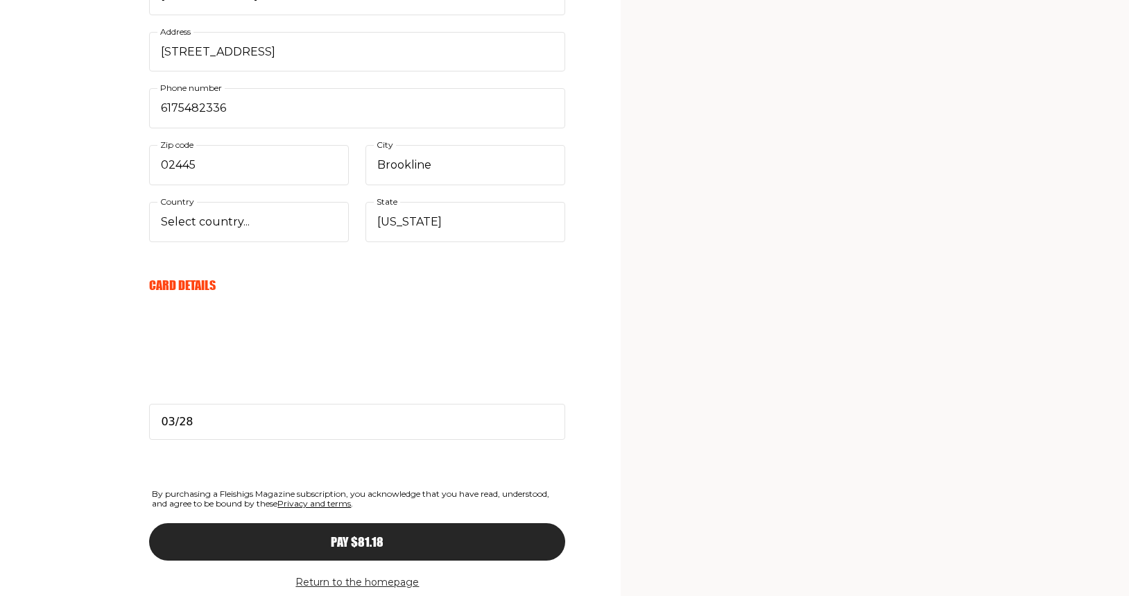
type input "6179593277"
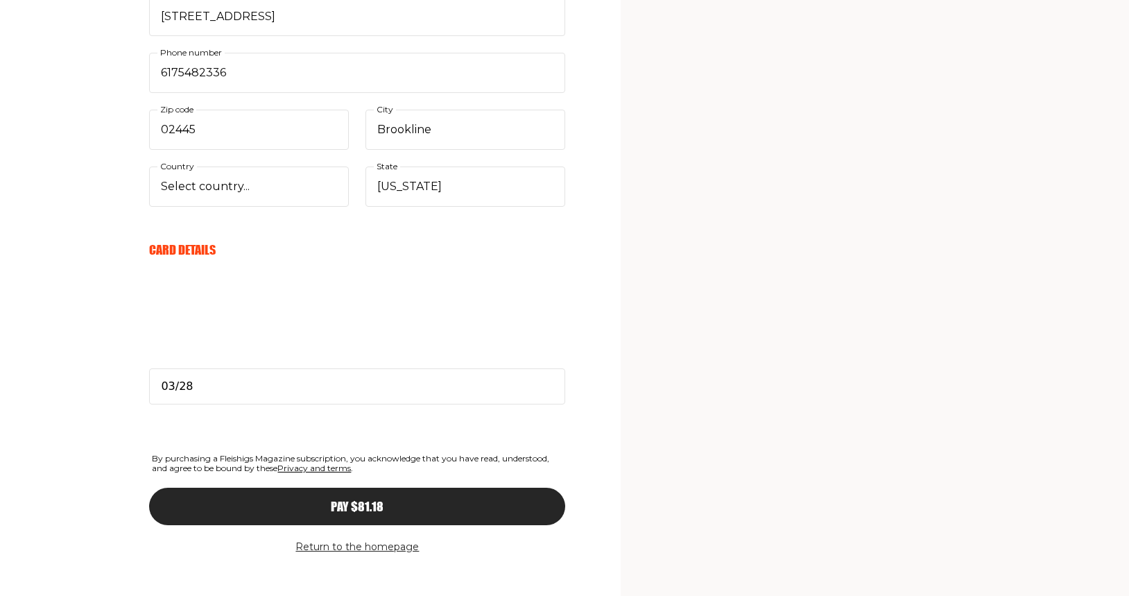
scroll to position [1272, 0]
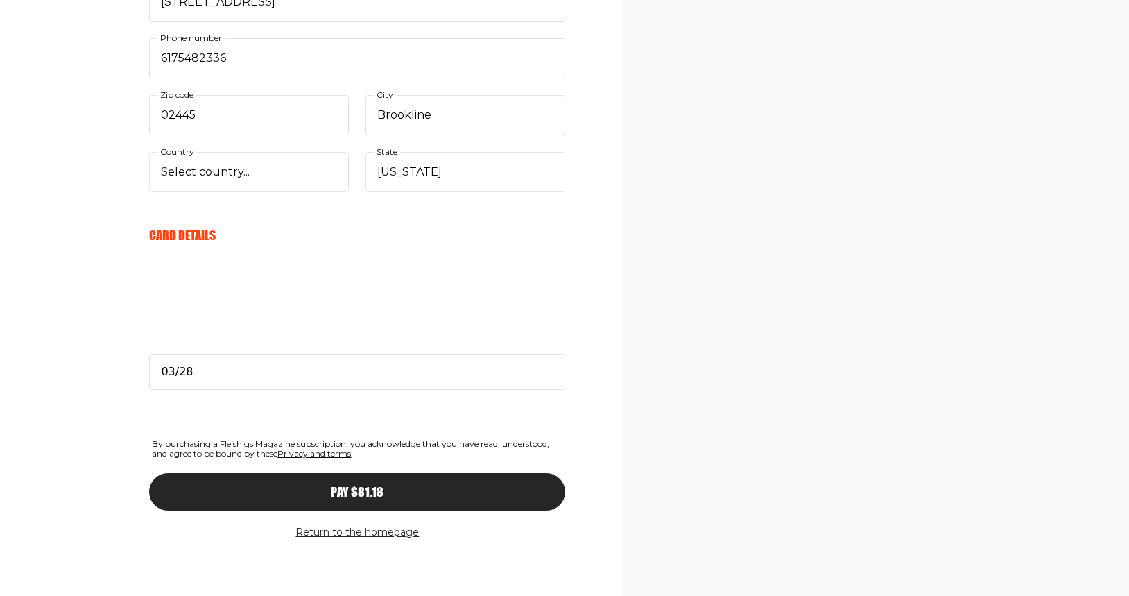
click at [445, 497] on button "Pay $81.18" at bounding box center [357, 491] width 416 height 37
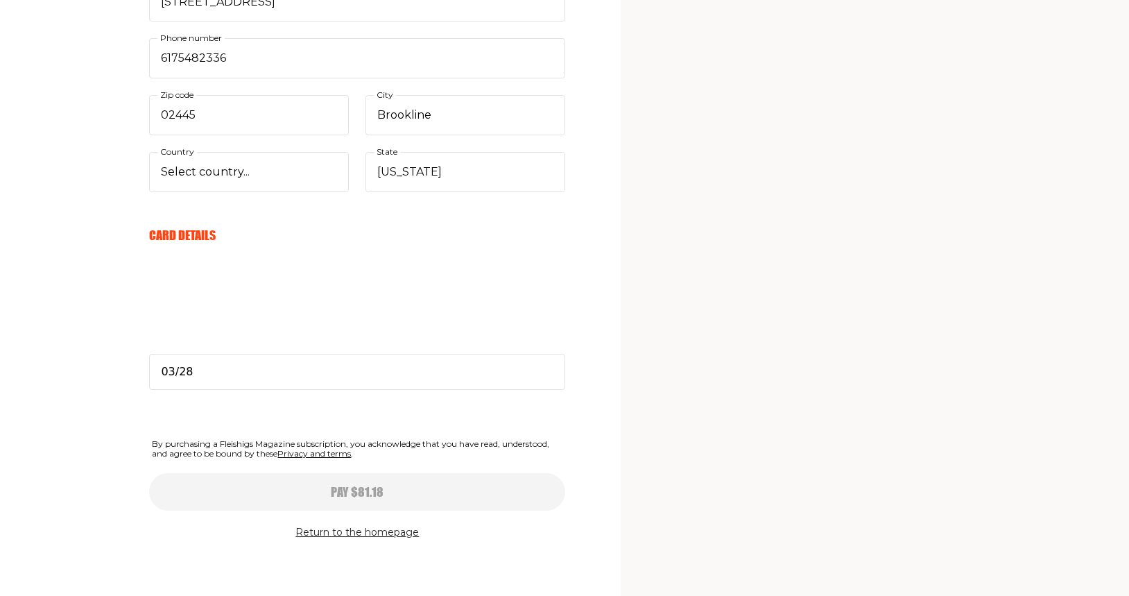
type input "03/28"
